Goal: Use online tool/utility: Use online tool/utility

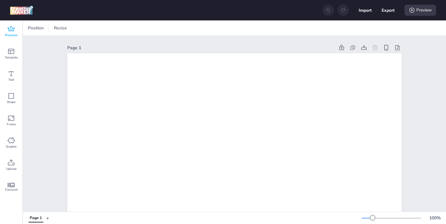
click at [13, 33] on span "Premium" at bounding box center [11, 35] width 13 height 5
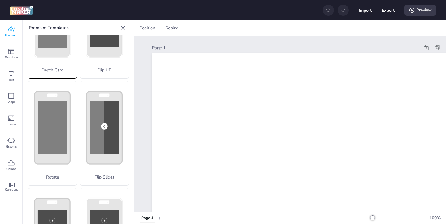
scroll to position [74, 0]
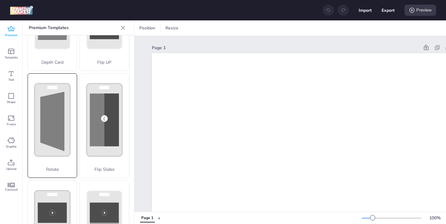
click at [64, 115] on polygon at bounding box center [52, 122] width 24 height 60
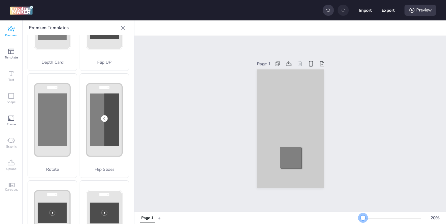
drag, startPoint x: 373, startPoint y: 217, endPoint x: 363, endPoint y: 217, distance: 9.6
click at [363, 217] on div at bounding box center [363, 218] width 5 height 5
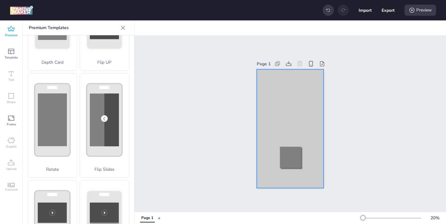
click at [262, 115] on div at bounding box center [290, 128] width 67 height 119
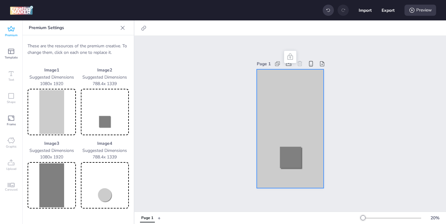
click at [65, 119] on img at bounding box center [52, 112] width 46 height 44
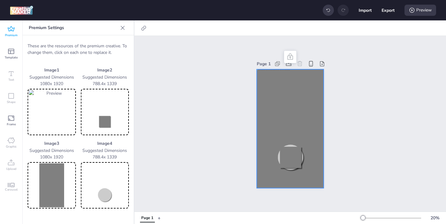
click at [113, 123] on img at bounding box center [105, 112] width 46 height 44
click at [59, 181] on img at bounding box center [52, 186] width 46 height 44
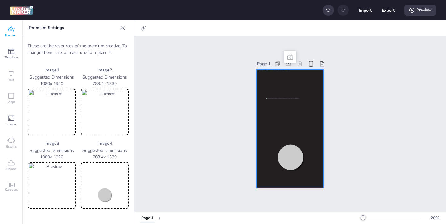
click at [108, 192] on img at bounding box center [105, 186] width 46 height 44
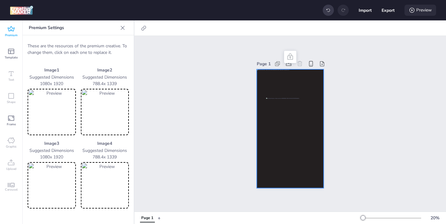
click at [416, 11] on div "Preview" at bounding box center [421, 10] width 32 height 11
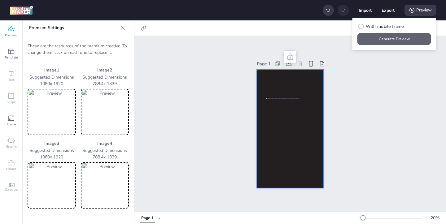
click at [395, 41] on button "Generate Preview" at bounding box center [395, 39] width 74 height 12
click at [66, 118] on img at bounding box center [52, 112] width 46 height 44
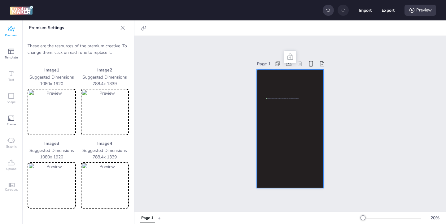
click at [59, 192] on img at bounding box center [52, 186] width 46 height 44
click at [411, 14] on div "Preview" at bounding box center [421, 10] width 32 height 11
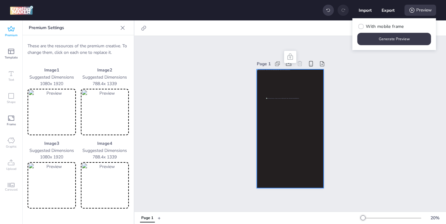
click at [59, 179] on img at bounding box center [52, 186] width 46 height 44
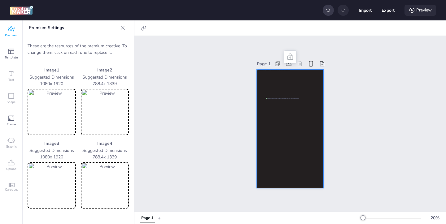
click at [414, 11] on icon at bounding box center [412, 10] width 5 height 5
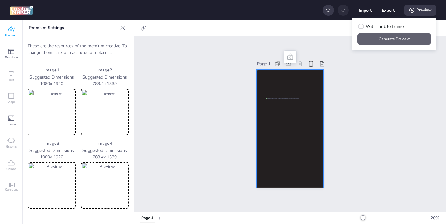
click at [395, 36] on button "Generate Preview" at bounding box center [395, 39] width 74 height 12
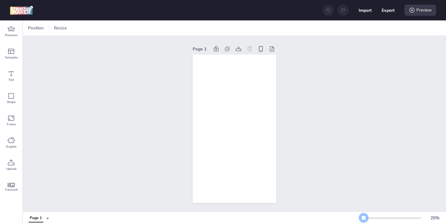
drag, startPoint x: 374, startPoint y: 217, endPoint x: 364, endPoint y: 217, distance: 10.9
click at [364, 217] on div at bounding box center [363, 218] width 5 height 5
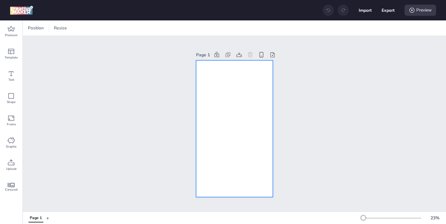
click at [243, 139] on div at bounding box center [234, 128] width 77 height 137
click at [7, 34] on span "Premium" at bounding box center [11, 35] width 13 height 5
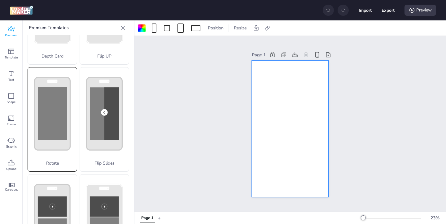
scroll to position [85, 0]
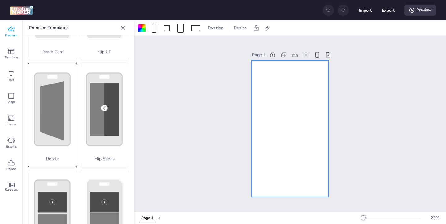
click at [52, 161] on p "Rotate" at bounding box center [52, 159] width 49 height 7
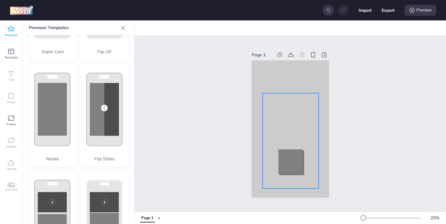
click at [278, 123] on div at bounding box center [291, 140] width 56 height 95
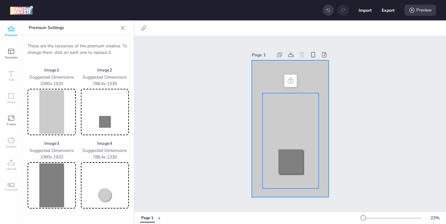
click at [260, 84] on div at bounding box center [290, 128] width 77 height 137
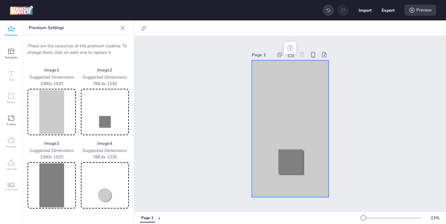
click at [50, 112] on img at bounding box center [52, 112] width 46 height 44
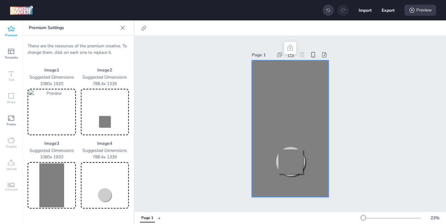
click at [109, 120] on img at bounding box center [105, 112] width 46 height 44
click at [39, 179] on img at bounding box center [52, 186] width 46 height 44
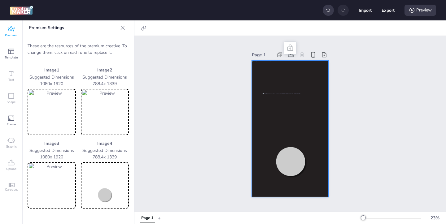
click at [114, 185] on img at bounding box center [105, 186] width 46 height 44
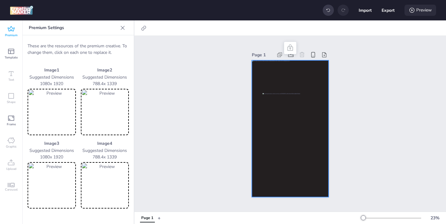
click at [413, 13] on div "Preview" at bounding box center [421, 10] width 32 height 11
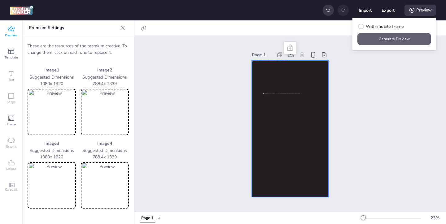
click at [392, 40] on button "Generate Preview" at bounding box center [395, 39] width 74 height 12
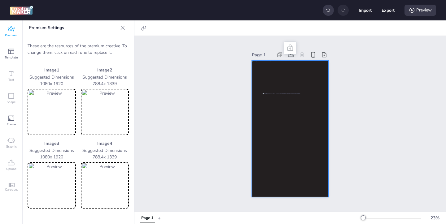
click at [15, 31] on div "Premium" at bounding box center [11, 31] width 22 height 22
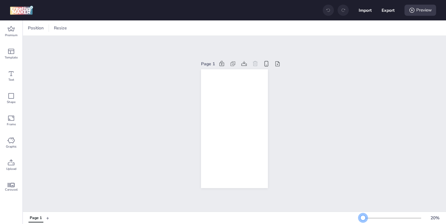
drag, startPoint x: 374, startPoint y: 218, endPoint x: 363, endPoint y: 219, distance: 11.0
click at [363, 219] on div at bounding box center [363, 218] width 5 height 5
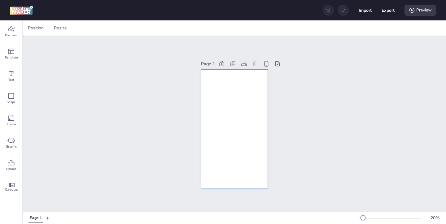
click at [261, 152] on div at bounding box center [234, 128] width 67 height 119
click at [13, 34] on span "Premium" at bounding box center [11, 35] width 13 height 5
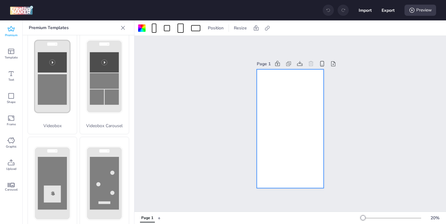
scroll to position [227, 0]
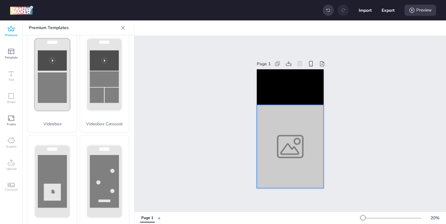
click at [266, 133] on div at bounding box center [290, 146] width 67 height 83
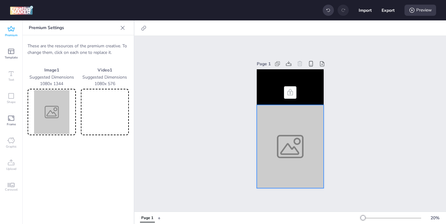
click at [55, 120] on img at bounding box center [52, 112] width 46 height 44
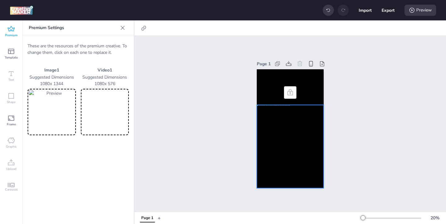
click at [108, 124] on video at bounding box center [105, 112] width 46 height 44
click at [276, 82] on video at bounding box center [290, 87] width 67 height 36
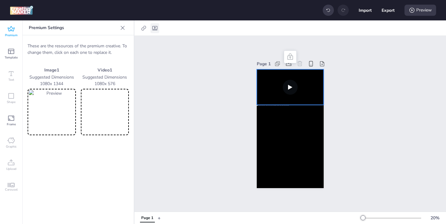
click at [156, 30] on icon at bounding box center [154, 28] width 5 height 4
select select "contain"
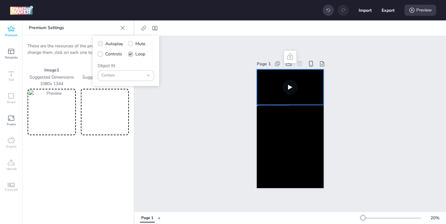
click at [101, 45] on icon at bounding box center [100, 43] width 4 height 3
click at [101, 45] on input "Autoplay" at bounding box center [99, 46] width 4 height 4
checkbox input "true"
click at [101, 51] on span at bounding box center [100, 53] width 5 height 5
click at [101, 55] on input "Controls" at bounding box center [99, 57] width 4 height 4
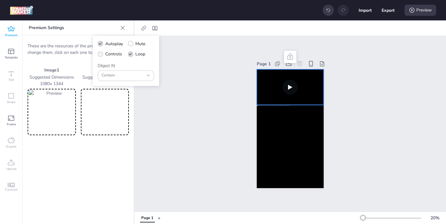
checkbox input "true"
click at [417, 11] on div "Preview" at bounding box center [421, 10] width 32 height 11
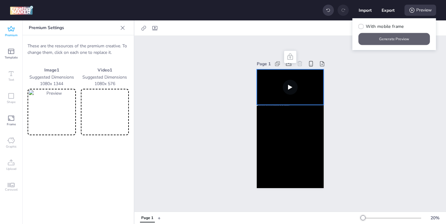
click at [401, 36] on button "Generate Preview" at bounding box center [395, 39] width 72 height 12
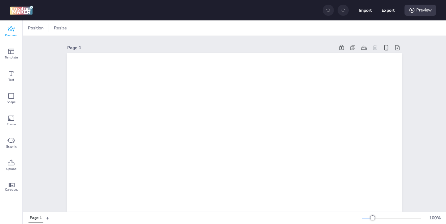
click at [15, 33] on div "Premium" at bounding box center [11, 31] width 22 height 22
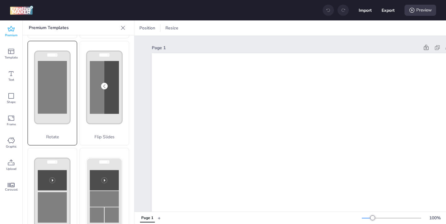
scroll to position [107, 0]
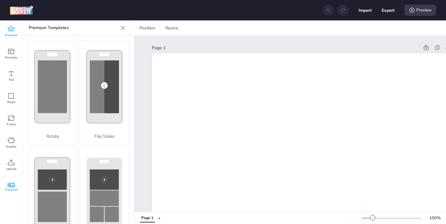
click at [15, 187] on div "Carousel" at bounding box center [11, 188] width 22 height 22
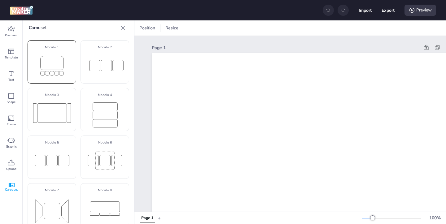
click at [68, 74] on div at bounding box center [52, 65] width 44 height 27
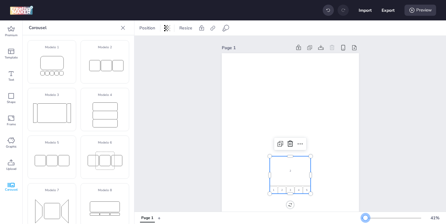
drag, startPoint x: 374, startPoint y: 217, endPoint x: 366, endPoint y: 216, distance: 8.1
click at [366, 216] on div at bounding box center [365, 218] width 5 height 5
click at [285, 175] on div "2" at bounding box center [290, 171] width 41 height 29
select select "cover"
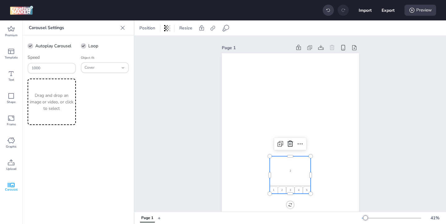
click at [56, 105] on p "Drag and drop an image or video, or click to select" at bounding box center [52, 102] width 46 height 20
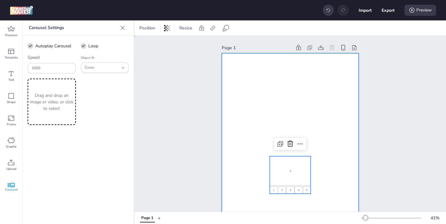
click at [245, 140] on div at bounding box center [290, 175] width 137 height 244
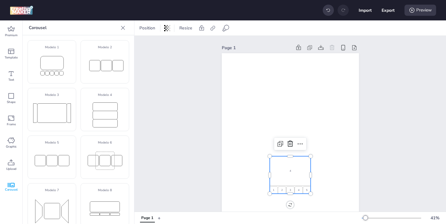
click at [279, 164] on div "4" at bounding box center [290, 171] width 41 height 29
select select "cover"
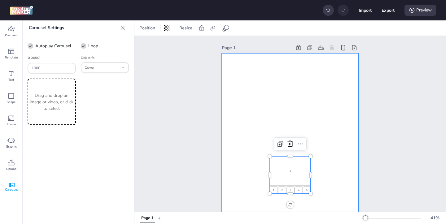
click at [255, 118] on div at bounding box center [290, 175] width 137 height 244
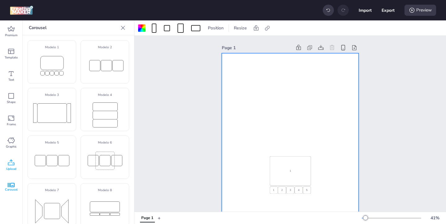
click at [15, 166] on div "Upload" at bounding box center [11, 165] width 22 height 22
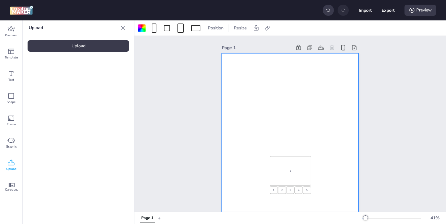
click at [86, 46] on div "Upload" at bounding box center [79, 45] width 102 height 11
click at [58, 90] on img at bounding box center [52, 86] width 38 height 7
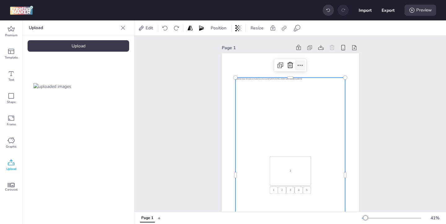
click at [301, 64] on icon at bounding box center [300, 65] width 7 height 7
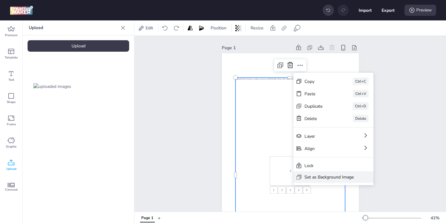
click at [310, 177] on div "Set as Background Image" at bounding box center [329, 177] width 49 height 7
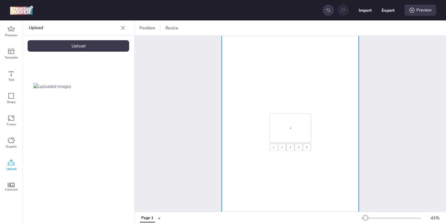
scroll to position [45, 0]
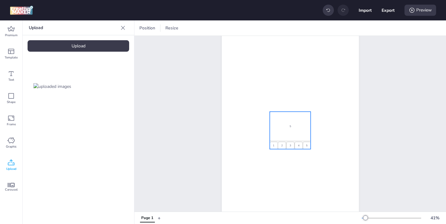
click at [295, 133] on div "5" at bounding box center [290, 126] width 41 height 29
select select "cover"
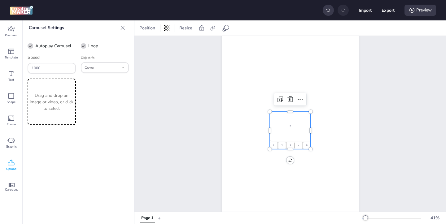
click at [62, 102] on p "Drag and drop an image or video, or click to select" at bounding box center [52, 102] width 46 height 20
click at [291, 138] on div "1" at bounding box center [290, 126] width 41 height 29
click at [67, 108] on p "Drag and drop an image or video, or click to select" at bounding box center [52, 102] width 46 height 20
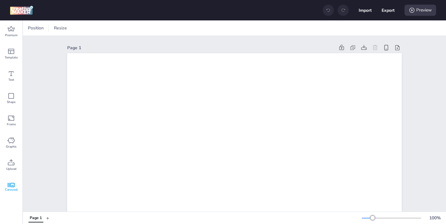
click at [12, 188] on span "Carousel" at bounding box center [11, 190] width 13 height 5
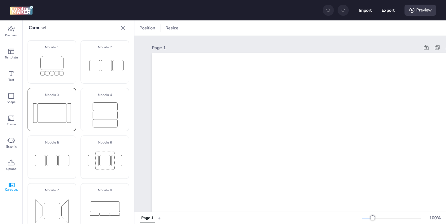
scroll to position [7, 0]
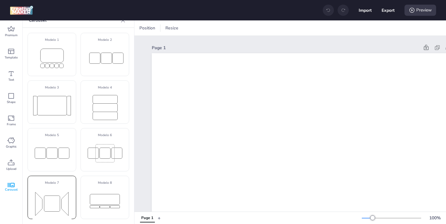
click at [52, 191] on rect at bounding box center [52, 204] width 39 height 33
click at [60, 191] on rect at bounding box center [52, 204] width 39 height 33
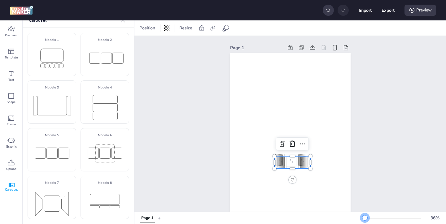
drag, startPoint x: 373, startPoint y: 217, endPoint x: 365, endPoint y: 218, distance: 7.5
click at [365, 218] on div at bounding box center [365, 218] width 5 height 5
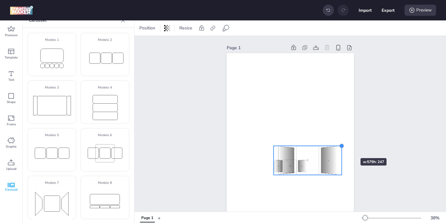
drag, startPoint x: 312, startPoint y: 163, endPoint x: 342, endPoint y: 147, distance: 34.4
click at [342, 147] on div at bounding box center [341, 146] width 5 height 5
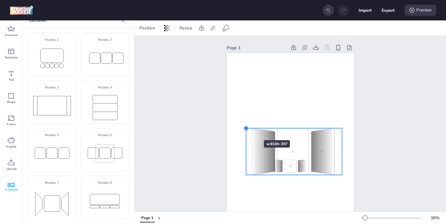
drag, startPoint x: 273, startPoint y: 147, endPoint x: 245, endPoint y: 129, distance: 33.2
click at [245, 129] on div at bounding box center [246, 128] width 5 height 5
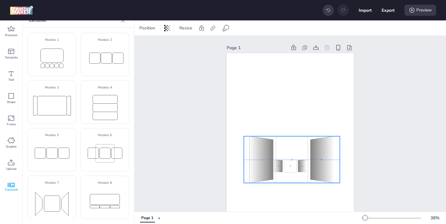
drag, startPoint x: 293, startPoint y: 148, endPoint x: 290, endPoint y: 157, distance: 9.2
click at [290, 157] on div "2" at bounding box center [292, 159] width 32 height 47
select select "cover"
